Goal: Information Seeking & Learning: Learn about a topic

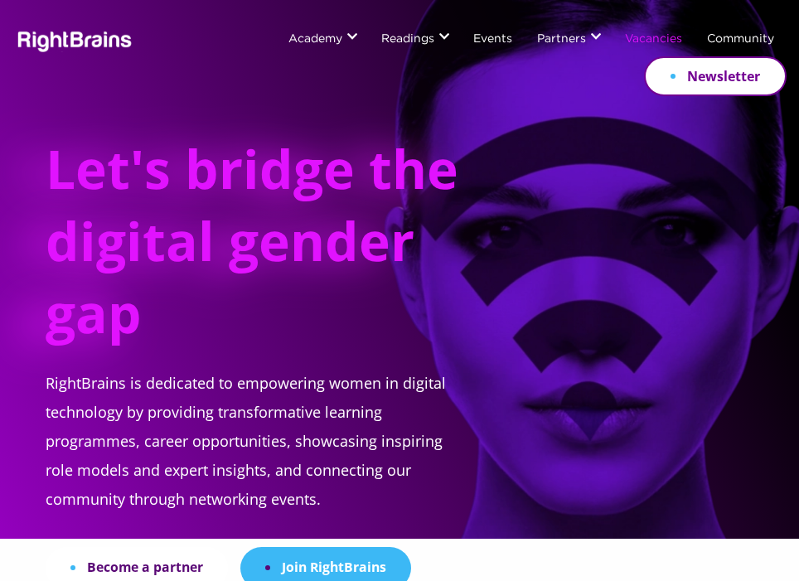
click at [653, 37] on link "Vacancies" at bounding box center [653, 39] width 57 height 13
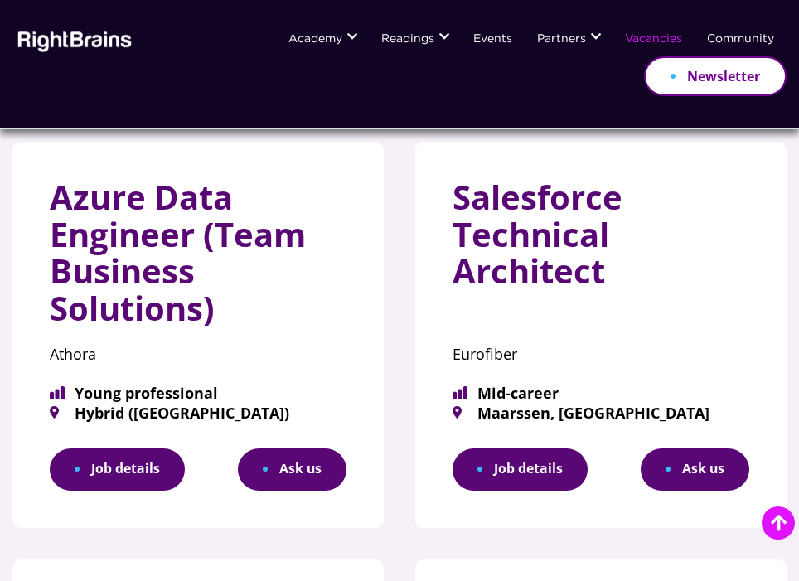
scroll to position [550, 0]
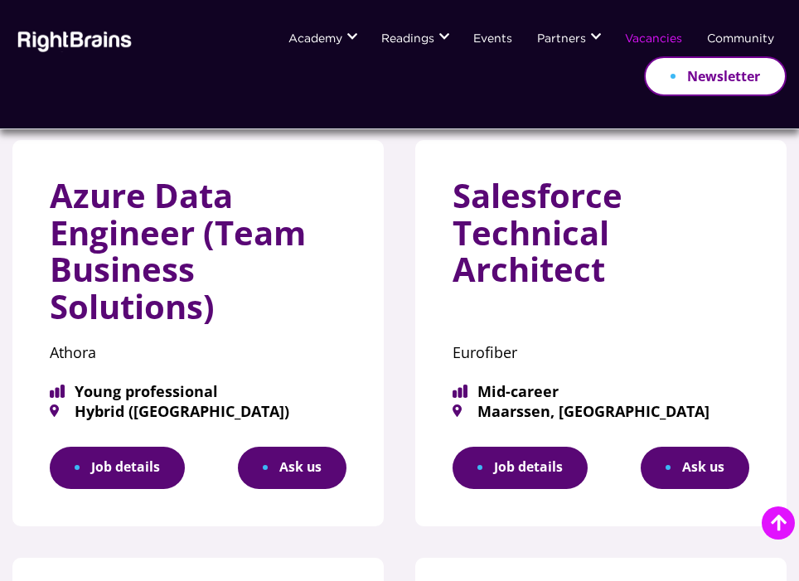
click at [553, 457] on link "Job details" at bounding box center [519, 468] width 135 height 42
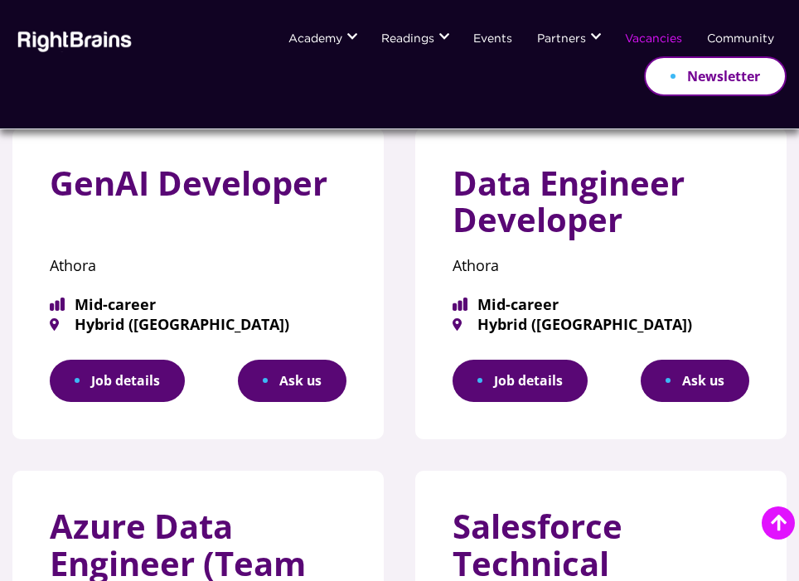
scroll to position [0, 0]
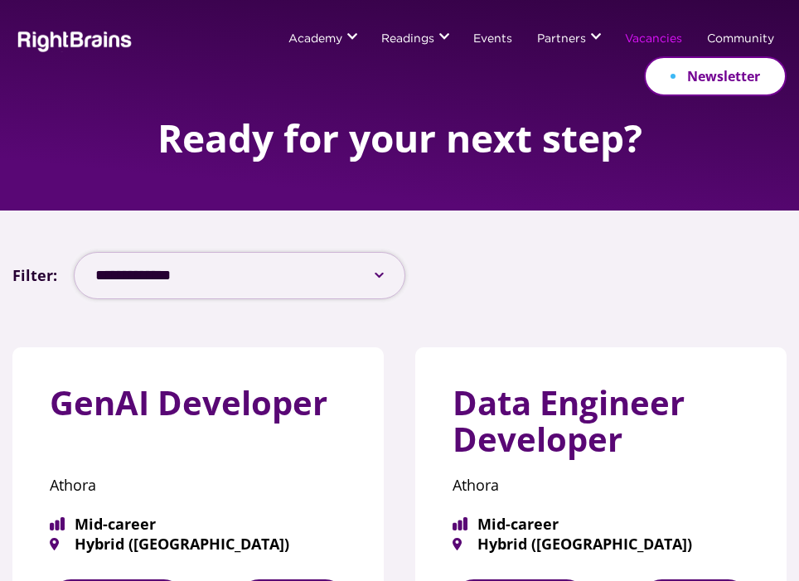
click at [381, 278] on select "**********" at bounding box center [239, 275] width 331 height 47
select select "***"
click at [74, 252] on select "**********" at bounding box center [239, 275] width 331 height 47
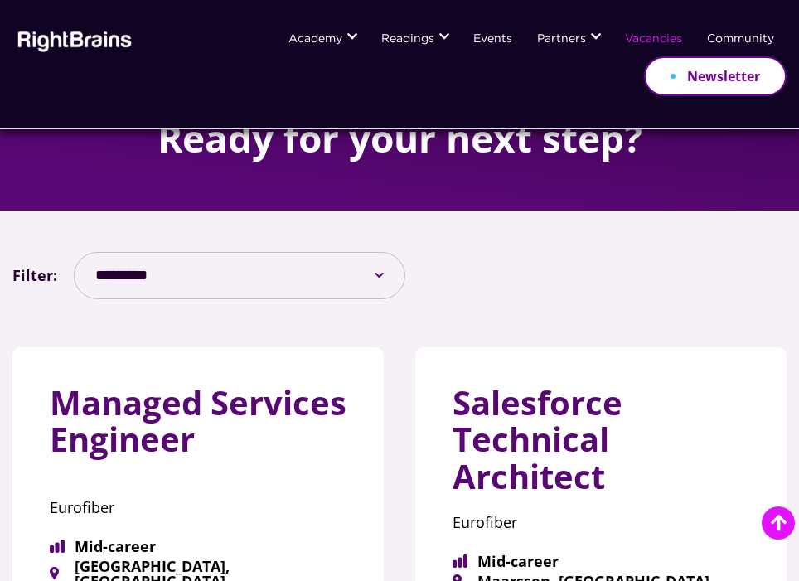
scroll to position [203, 0]
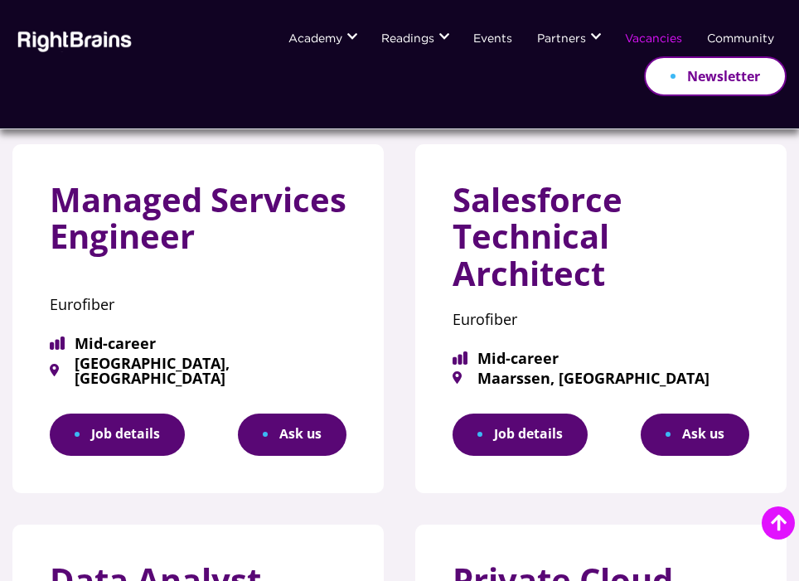
click at [117, 438] on link "Job details" at bounding box center [117, 435] width 135 height 42
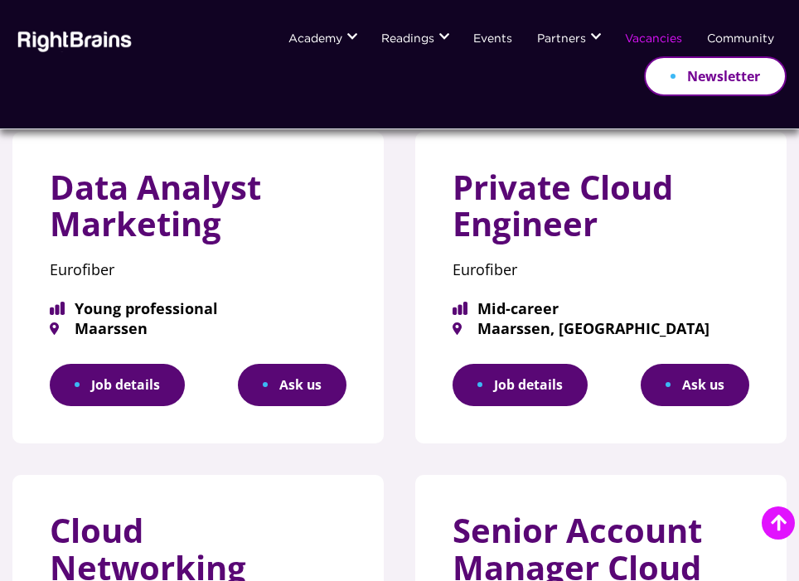
scroll to position [597, 0]
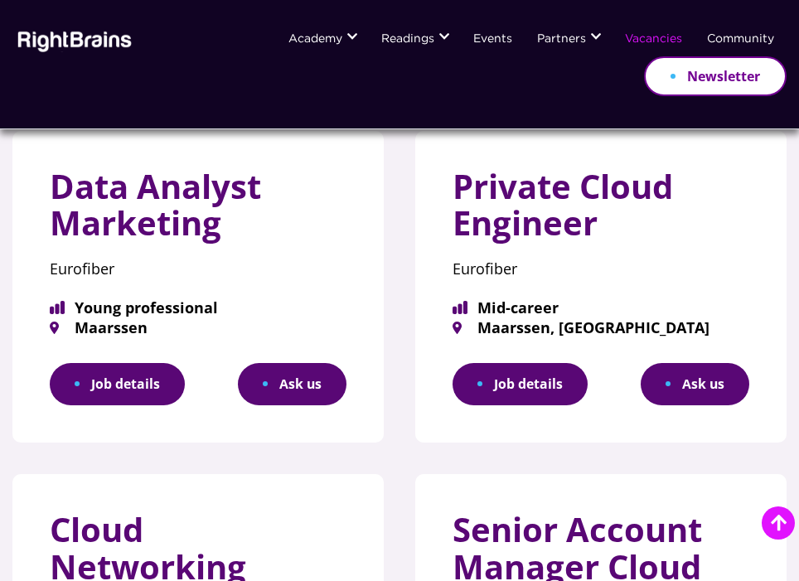
click at [155, 370] on link "Job details" at bounding box center [117, 384] width 135 height 42
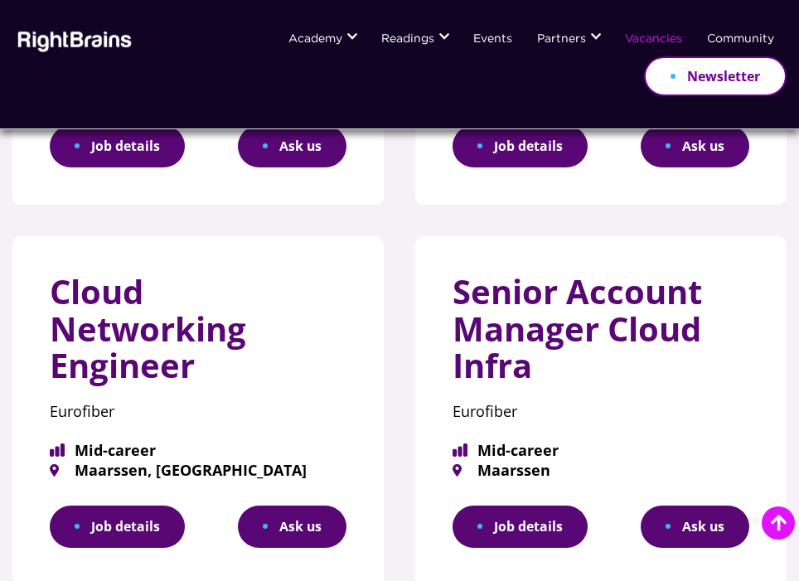
scroll to position [837, 0]
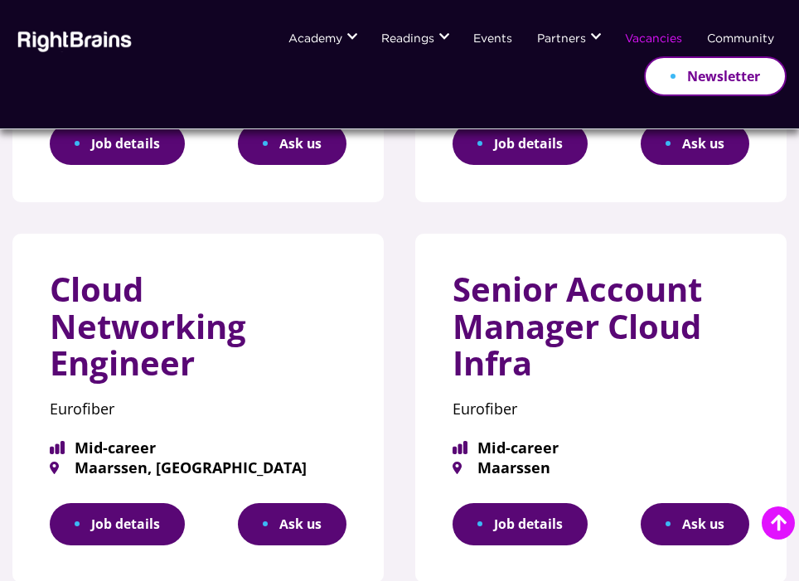
click at [496, 509] on link "Job details" at bounding box center [519, 524] width 135 height 42
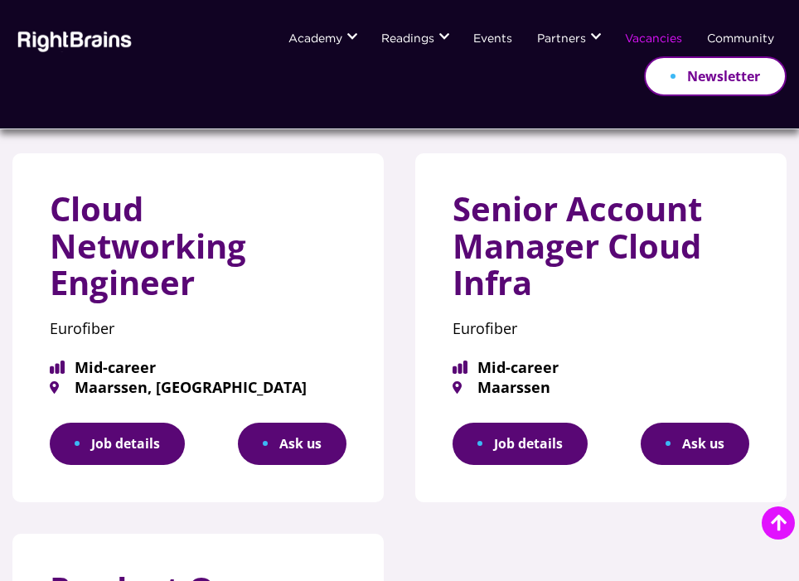
scroll to position [918, 0]
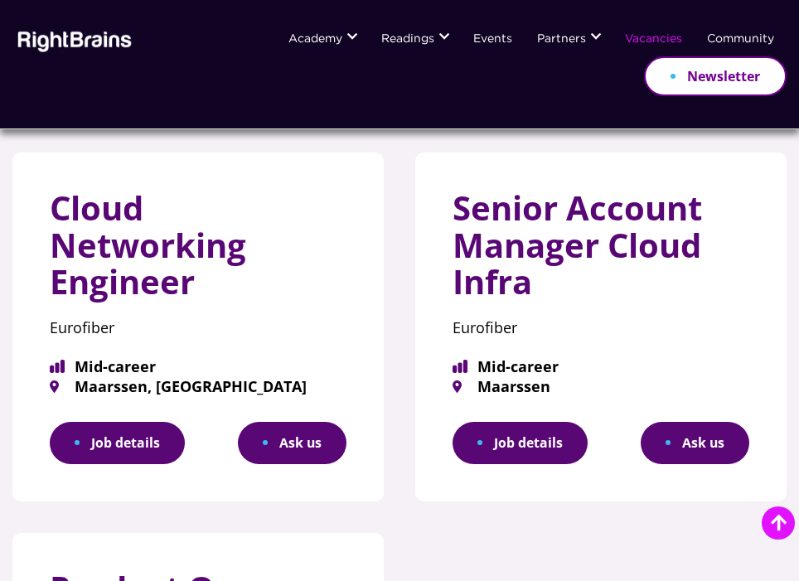
click at [158, 435] on link "Job details" at bounding box center [117, 443] width 135 height 42
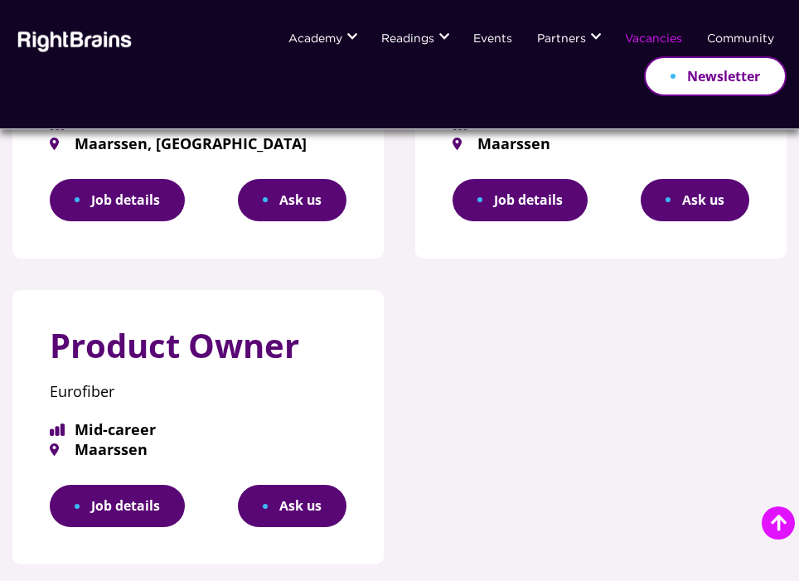
scroll to position [1186, 0]
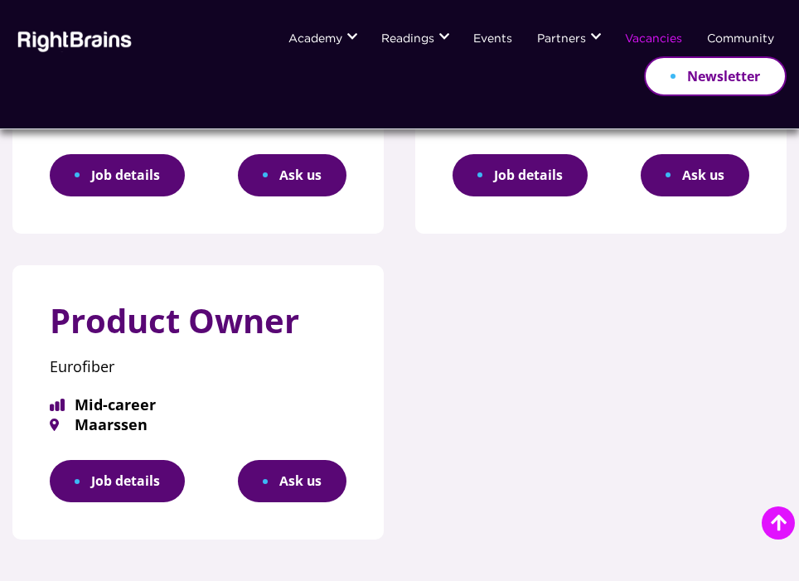
click at [160, 484] on link "Job details" at bounding box center [117, 481] width 135 height 42
